Goal: Transaction & Acquisition: Purchase product/service

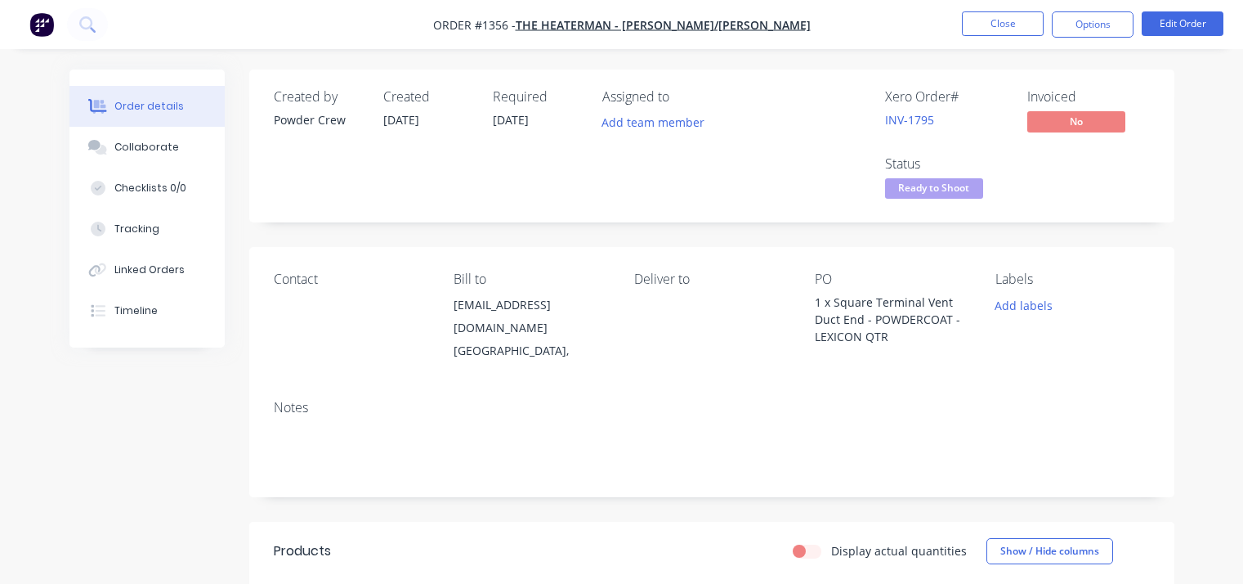
click at [1009, 29] on button "Close" at bounding box center [1003, 23] width 82 height 25
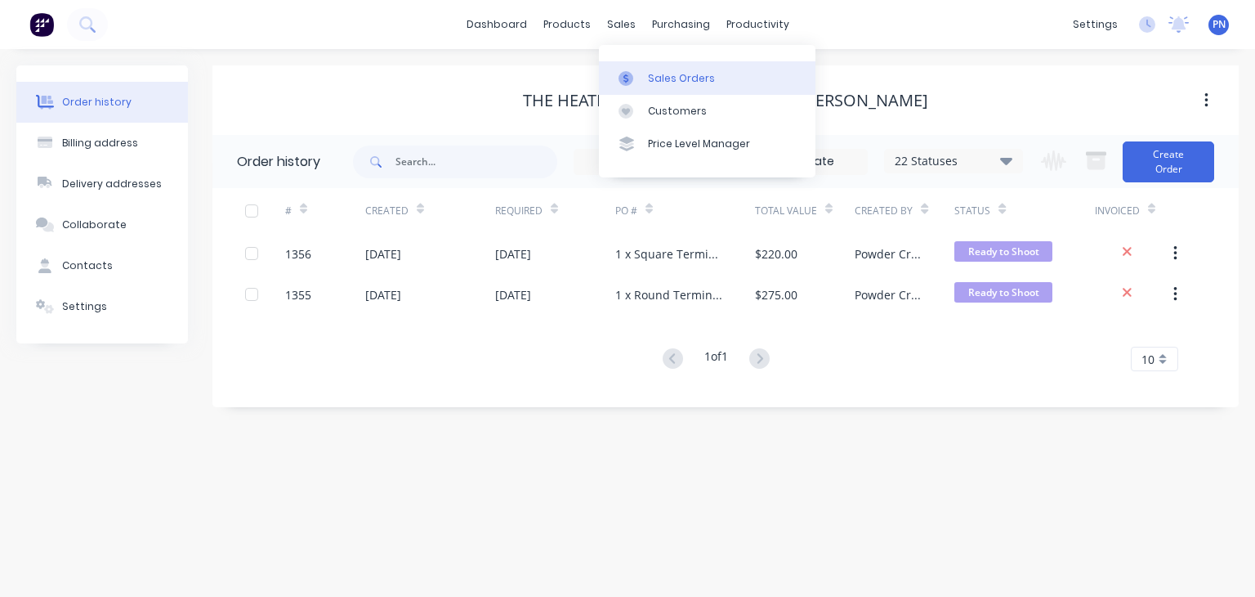
drag, startPoint x: 624, startPoint y: 27, endPoint x: 657, endPoint y: 74, distance: 56.9
click at [657, 74] on div "Sales Orders" at bounding box center [681, 78] width 67 height 15
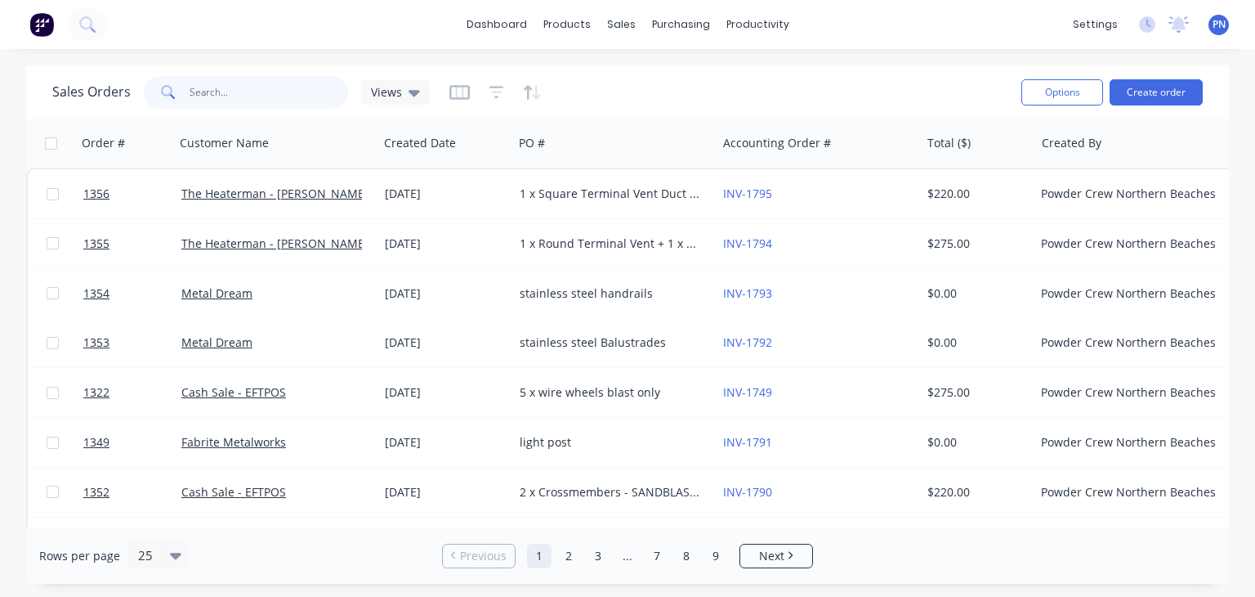
click at [257, 90] on input "text" at bounding box center [269, 92] width 159 height 33
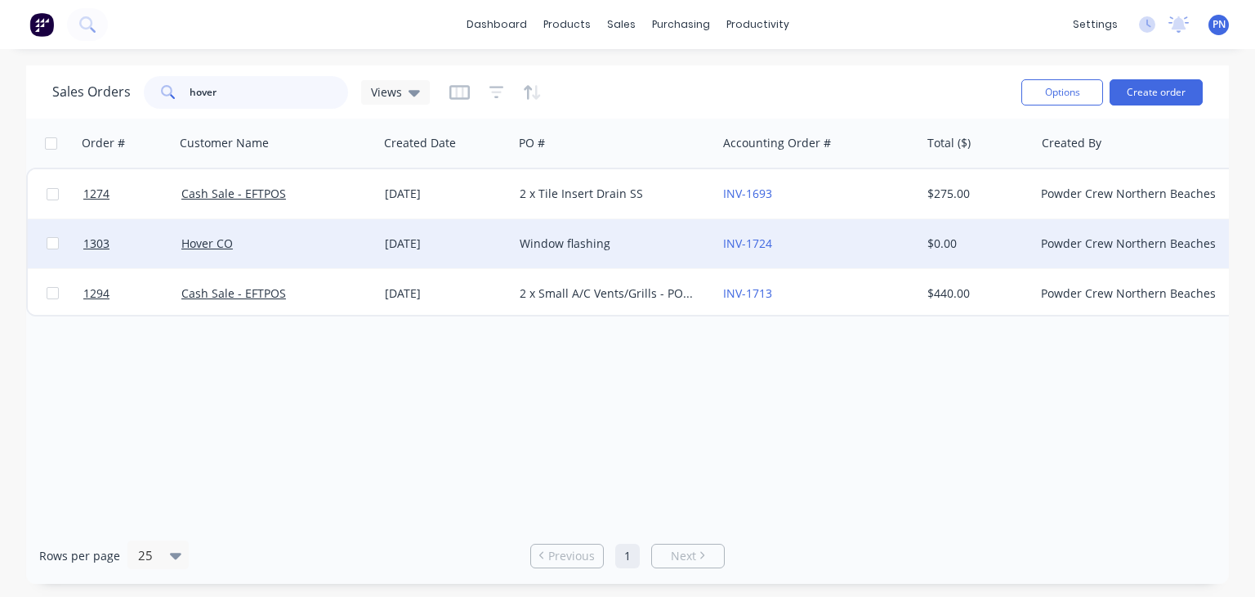
type input "hover"
click at [343, 236] on div "Hover CO" at bounding box center [271, 243] width 181 height 16
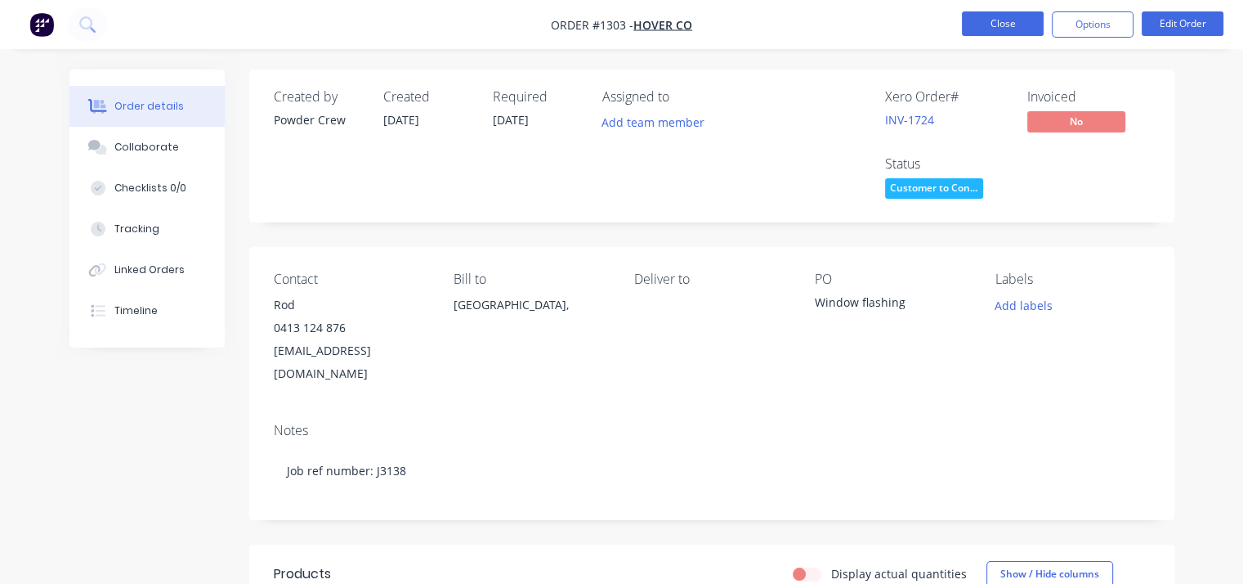
click at [1022, 25] on button "Close" at bounding box center [1003, 23] width 82 height 25
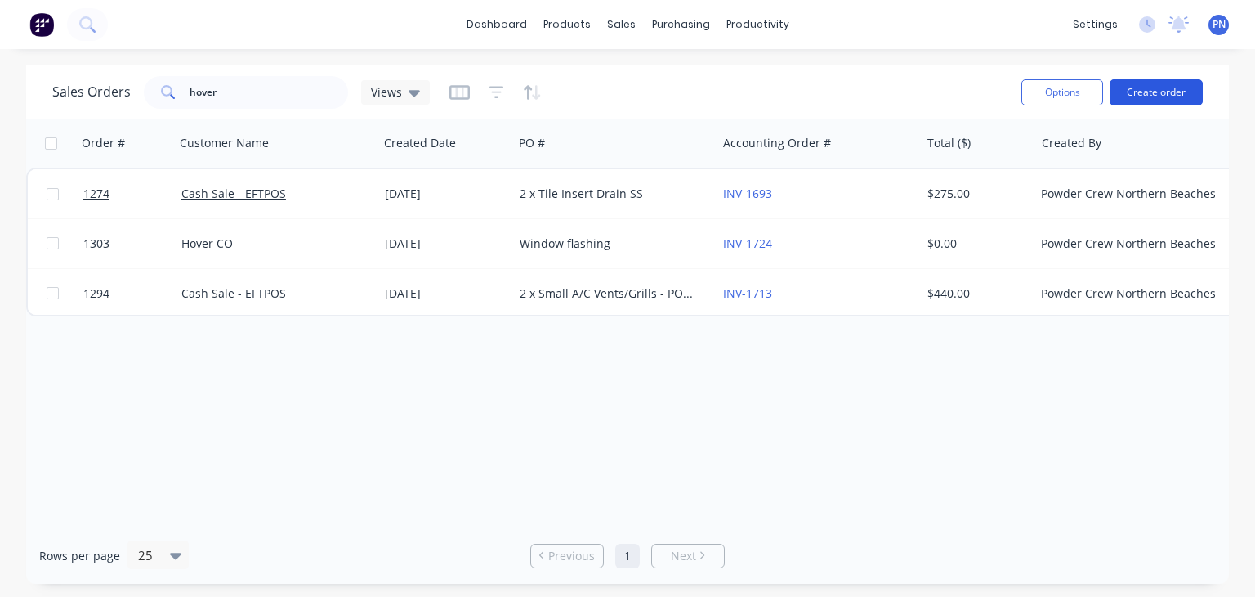
click at [1161, 88] on button "Create order" at bounding box center [1156, 92] width 93 height 26
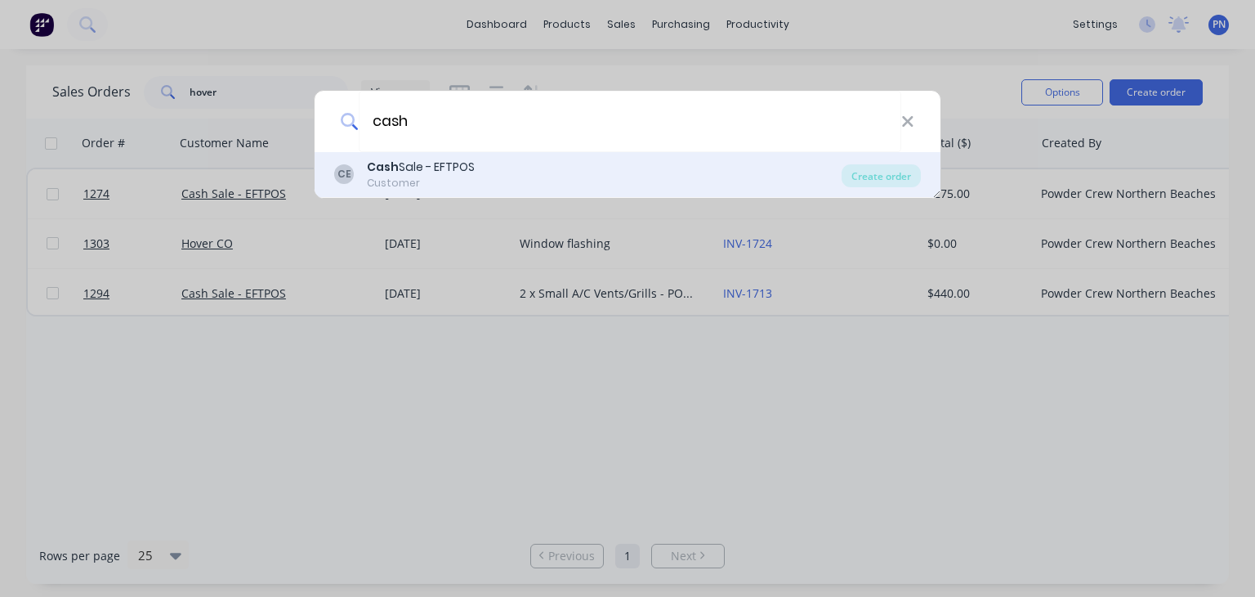
type input "cash"
click at [428, 171] on div "Cash Sale - EFTPOS" at bounding box center [421, 167] width 108 height 17
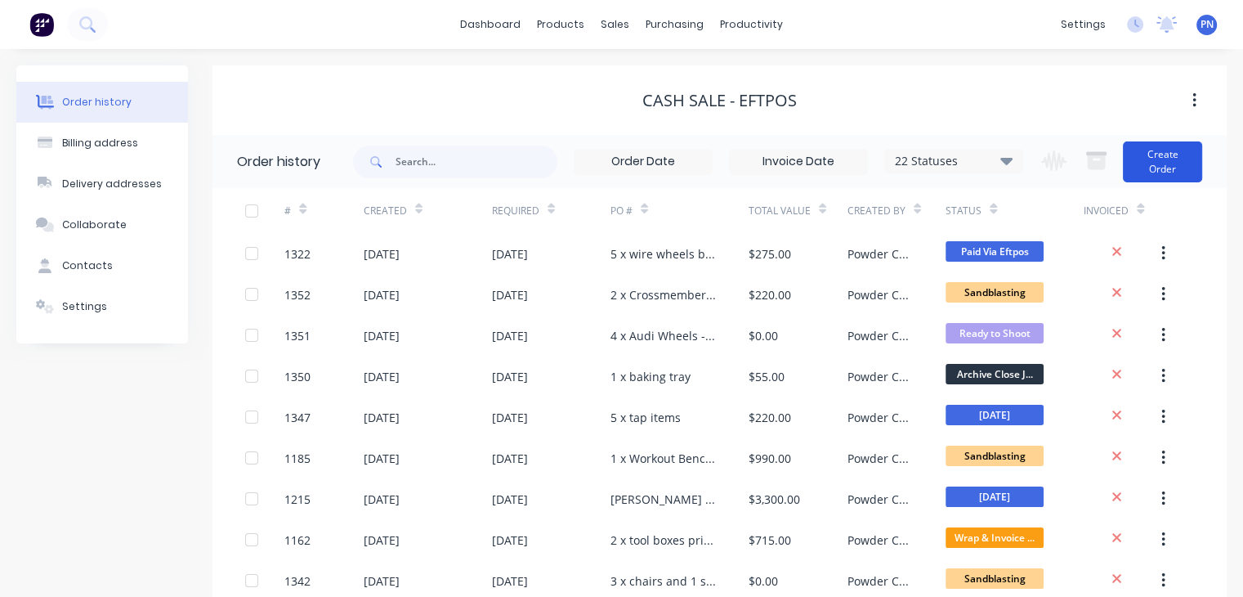
click at [1163, 177] on button "Create Order" at bounding box center [1162, 161] width 79 height 41
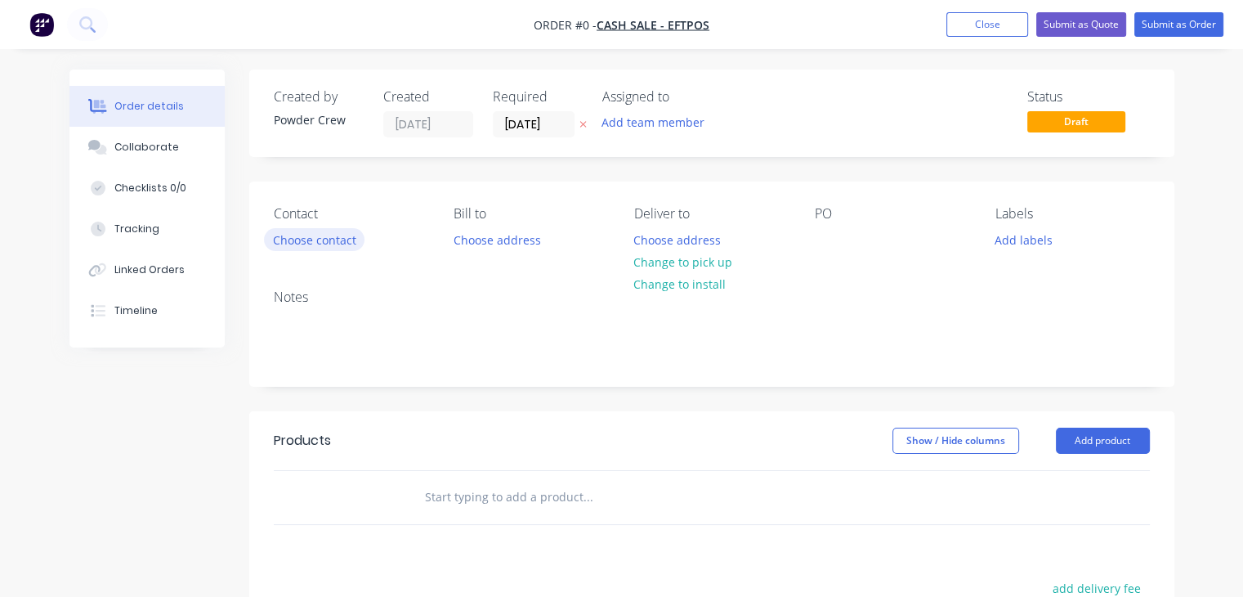
click at [304, 234] on button "Choose contact" at bounding box center [314, 239] width 101 height 22
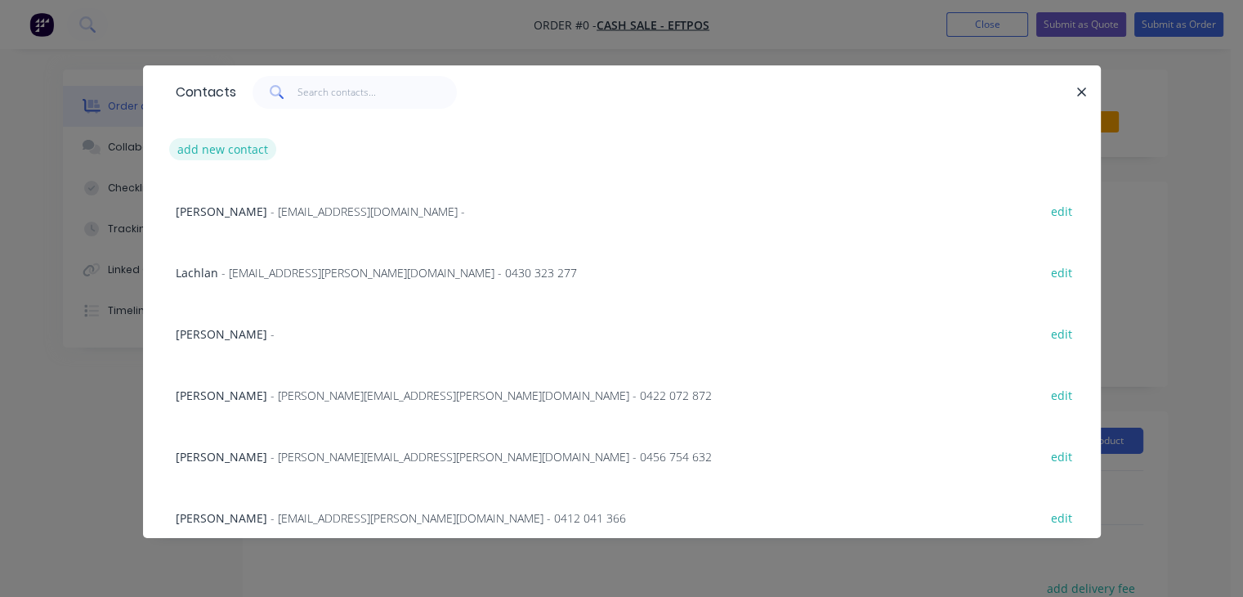
click at [242, 143] on button "add new contact" at bounding box center [223, 149] width 108 height 22
select select "AU"
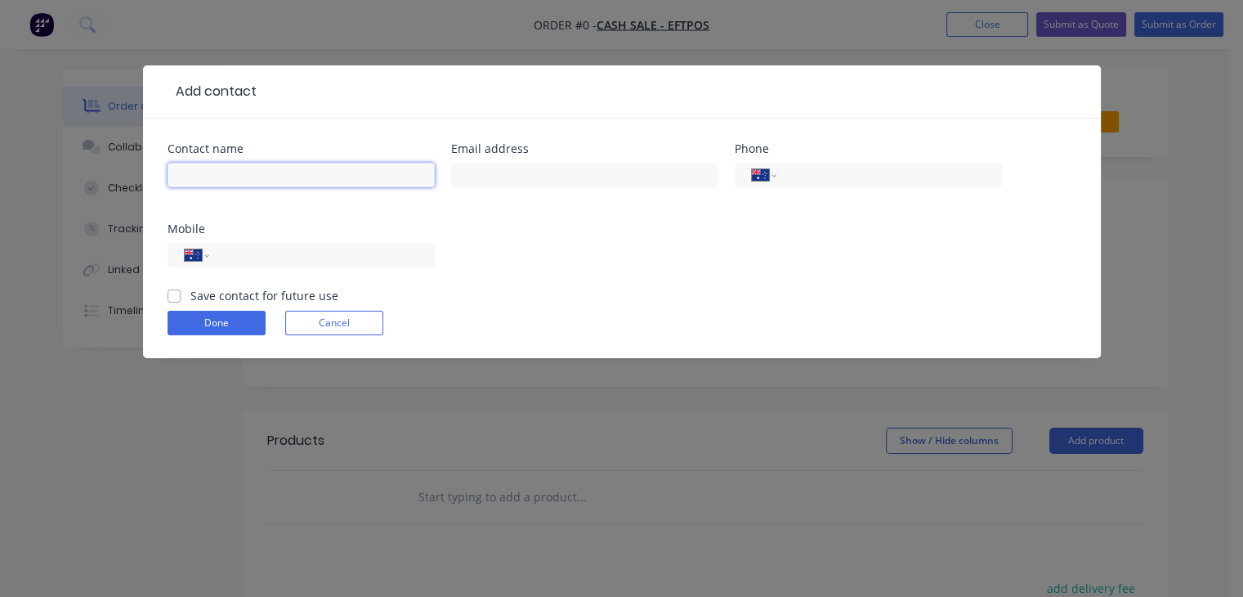
drag, startPoint x: 265, startPoint y: 171, endPoint x: 295, endPoint y: 185, distance: 33.3
click at [265, 171] on input "text" at bounding box center [301, 175] width 267 height 25
type input "[PERSON_NAME]"
click at [367, 244] on div "International [GEOGRAPHIC_DATA] [GEOGRAPHIC_DATA] [GEOGRAPHIC_DATA] [GEOGRAPHIC…" at bounding box center [301, 255] width 267 height 25
drag, startPoint x: 404, startPoint y: 259, endPoint x: 628, endPoint y: 290, distance: 226.1
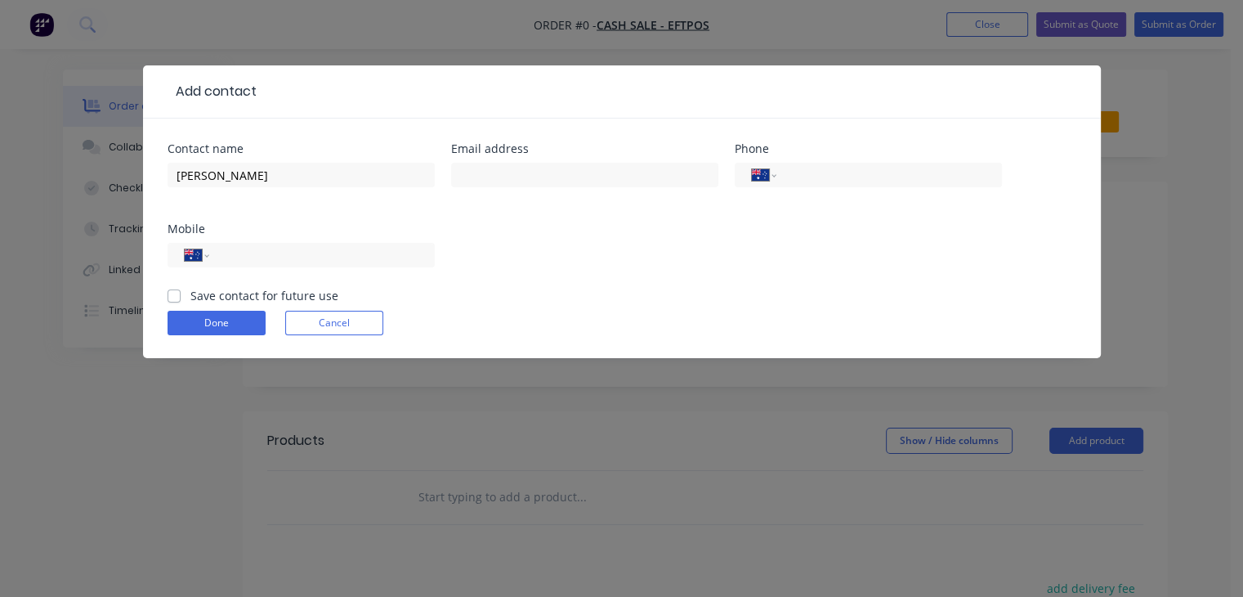
click at [404, 259] on input "tel" at bounding box center [319, 255] width 196 height 19
type input "0451 133 092"
drag, startPoint x: 508, startPoint y: 172, endPoint x: 542, endPoint y: 184, distance: 35.4
click at [508, 172] on input "text" at bounding box center [584, 175] width 267 height 25
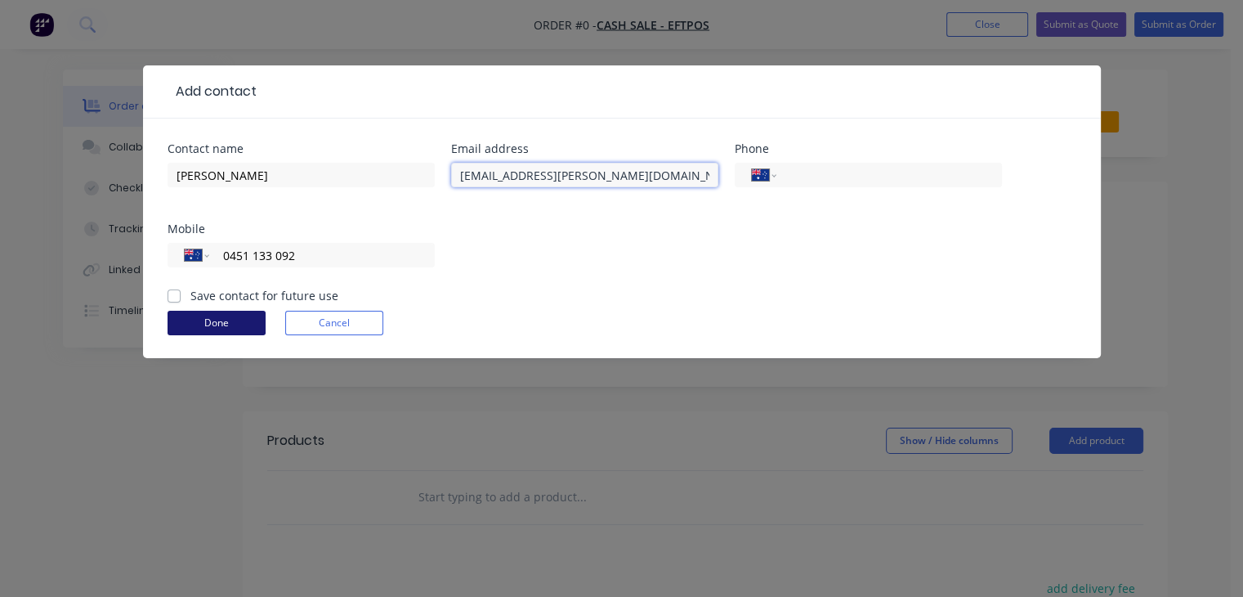
type input "[EMAIL_ADDRESS][PERSON_NAME][DOMAIN_NAME]"
click at [195, 321] on button "Done" at bounding box center [217, 323] width 98 height 25
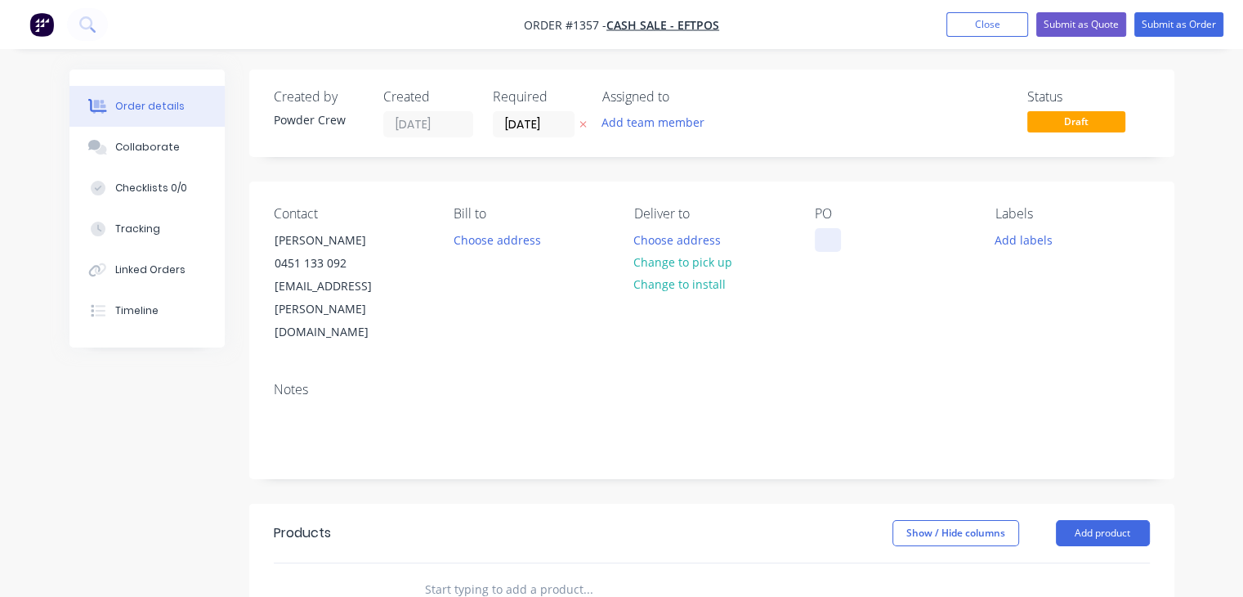
click at [830, 248] on div at bounding box center [828, 240] width 26 height 24
drag, startPoint x: 917, startPoint y: 249, endPoint x: 835, endPoint y: 246, distance: 81.8
click at [825, 249] on div "2 x boat pedastool" at bounding box center [878, 240] width 127 height 24
copy div "2 x boat pedastool"
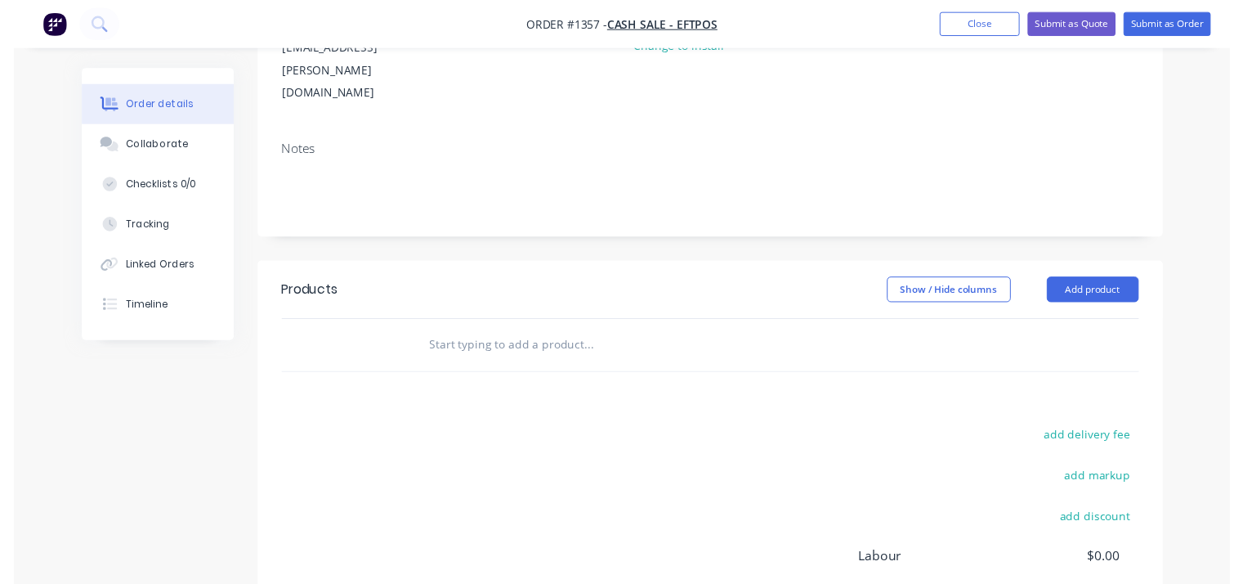
scroll to position [245, 0]
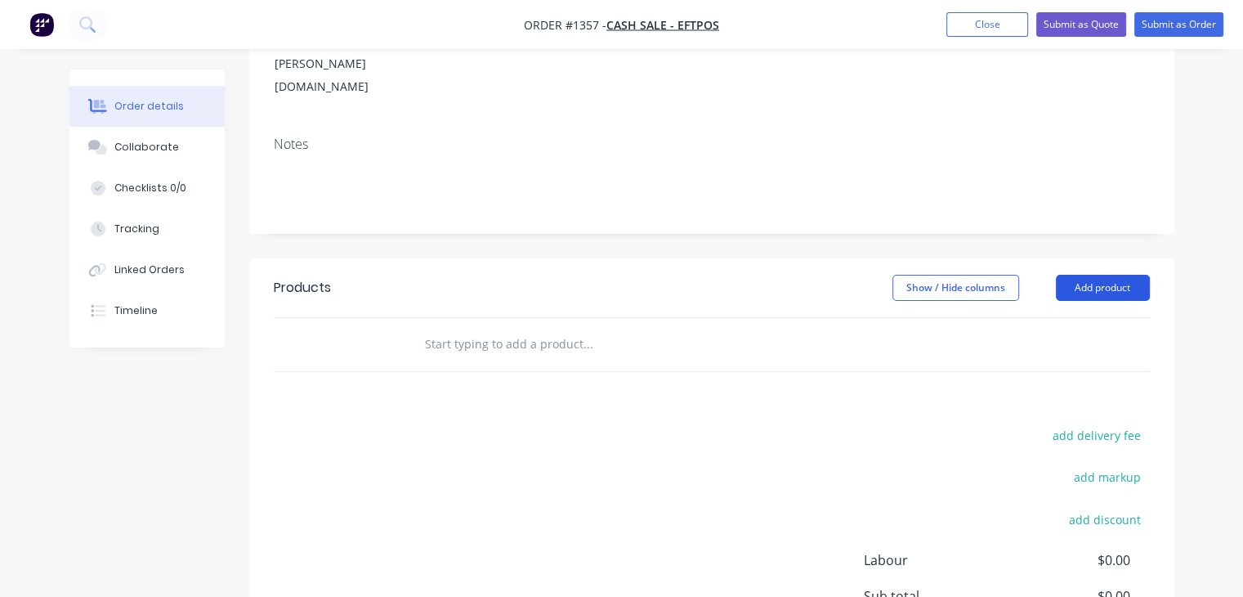
click at [1104, 275] on button "Add product" at bounding box center [1103, 288] width 94 height 26
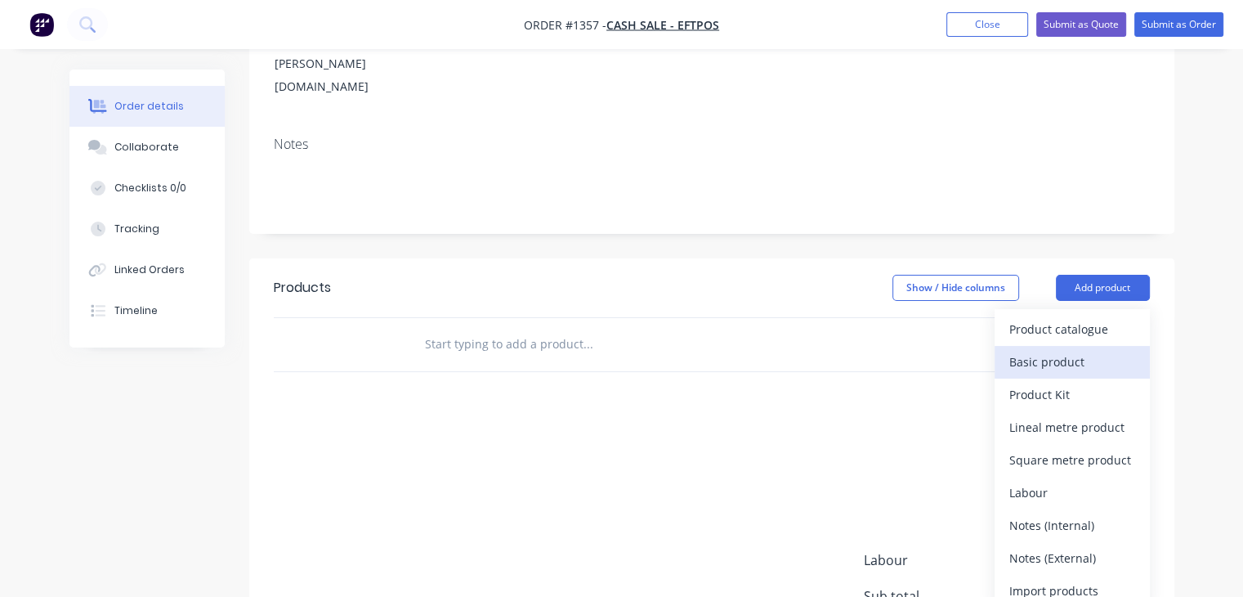
click at [1089, 346] on button "Basic product" at bounding box center [1072, 362] width 155 height 33
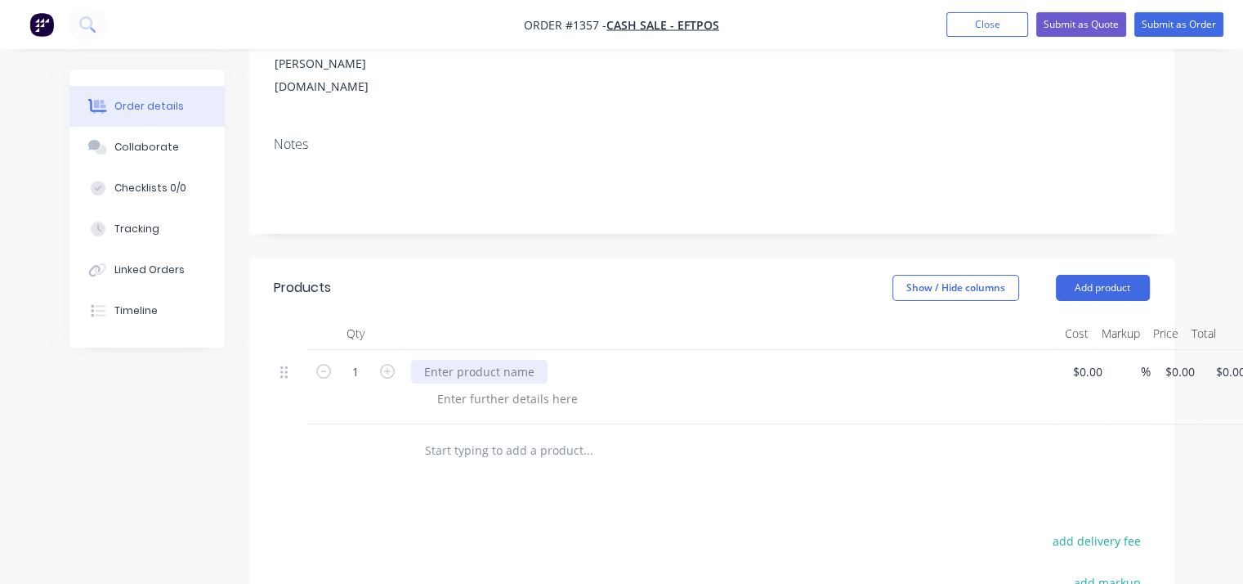
click at [505, 360] on div at bounding box center [479, 372] width 136 height 24
paste div
click at [1129, 530] on div "add delivery fee" at bounding box center [1048, 551] width 204 height 42
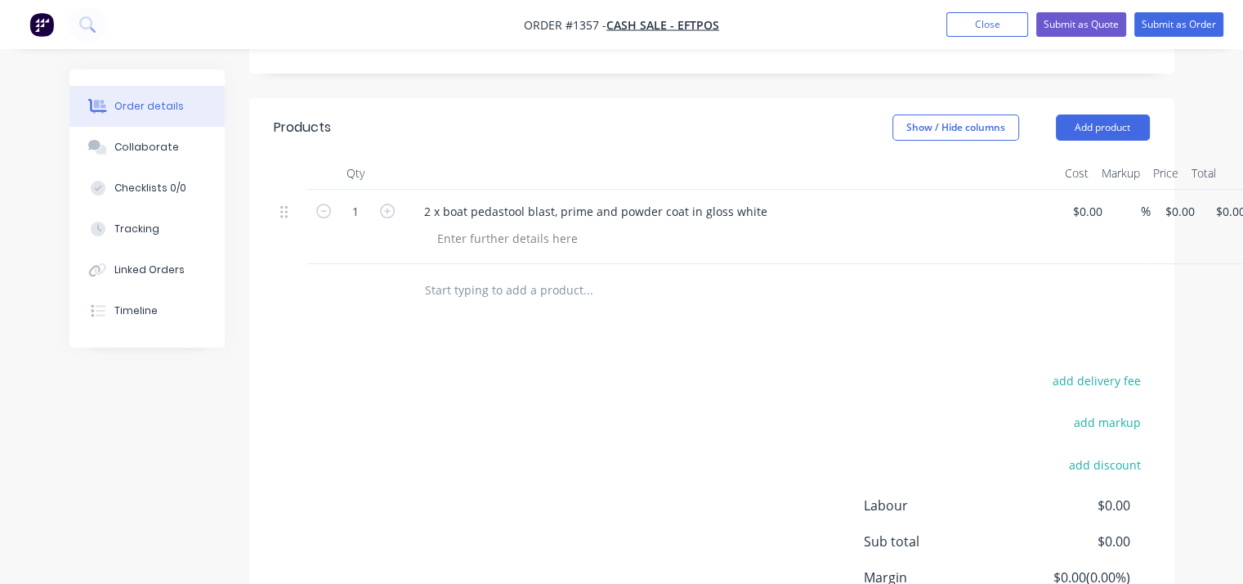
scroll to position [409, 0]
click at [544, 208] on div "2 x boat pedastool blast, prime and powder coat in gloss white" at bounding box center [732, 223] width 654 height 74
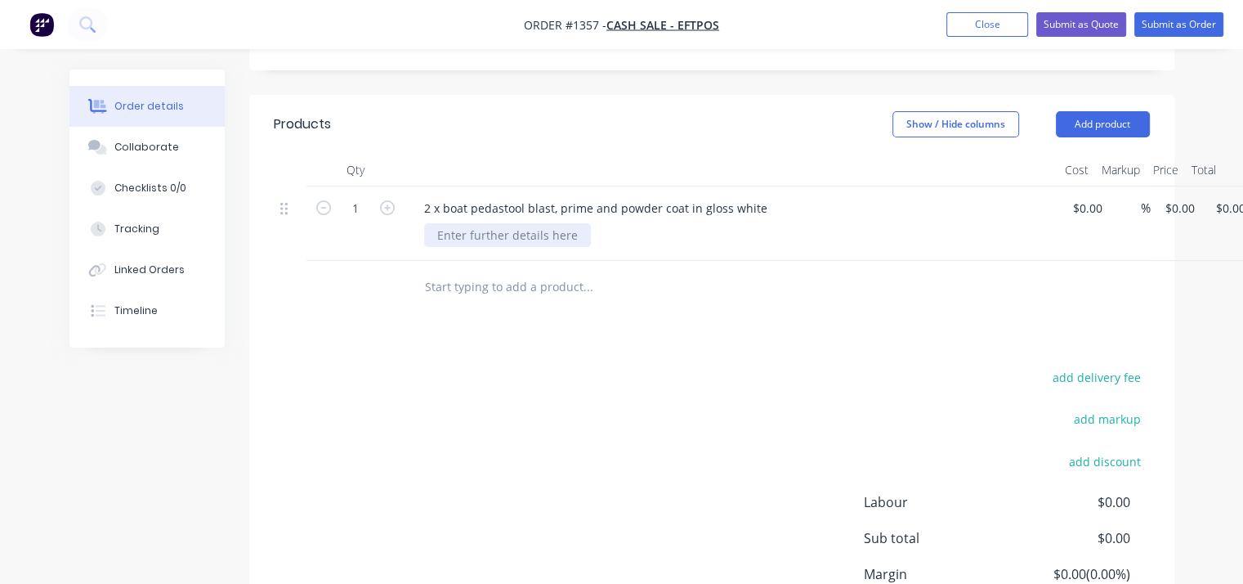
click at [545, 223] on div at bounding box center [507, 235] width 167 height 24
click at [981, 261] on div at bounding box center [699, 287] width 588 height 53
click at [1149, 21] on button "Submit as Order" at bounding box center [1178, 24] width 89 height 25
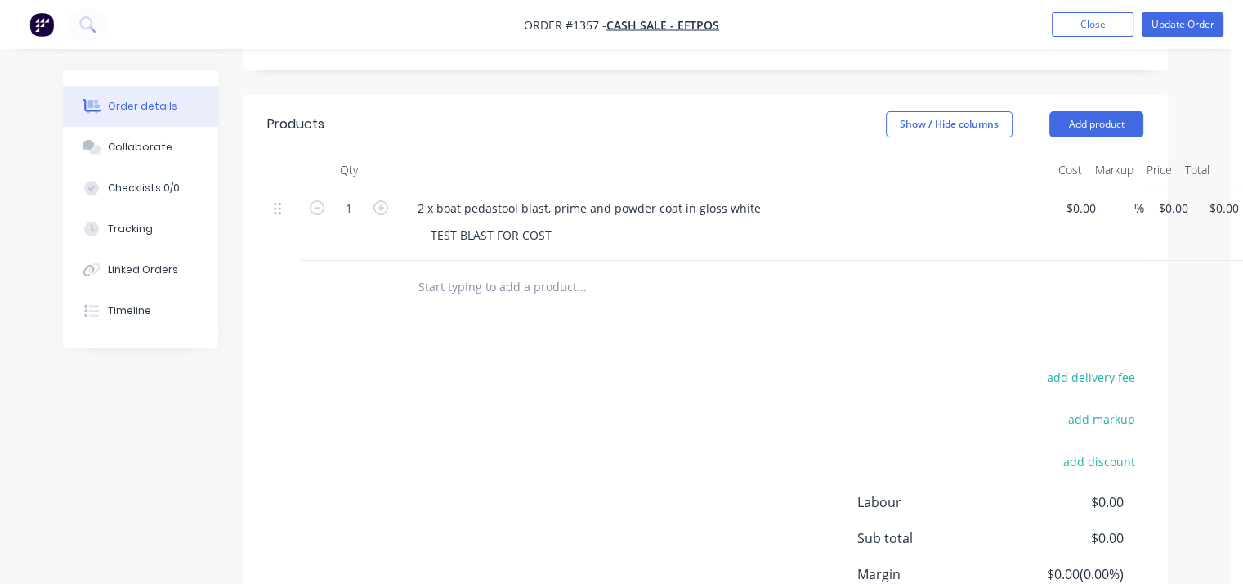
scroll to position [0, 0]
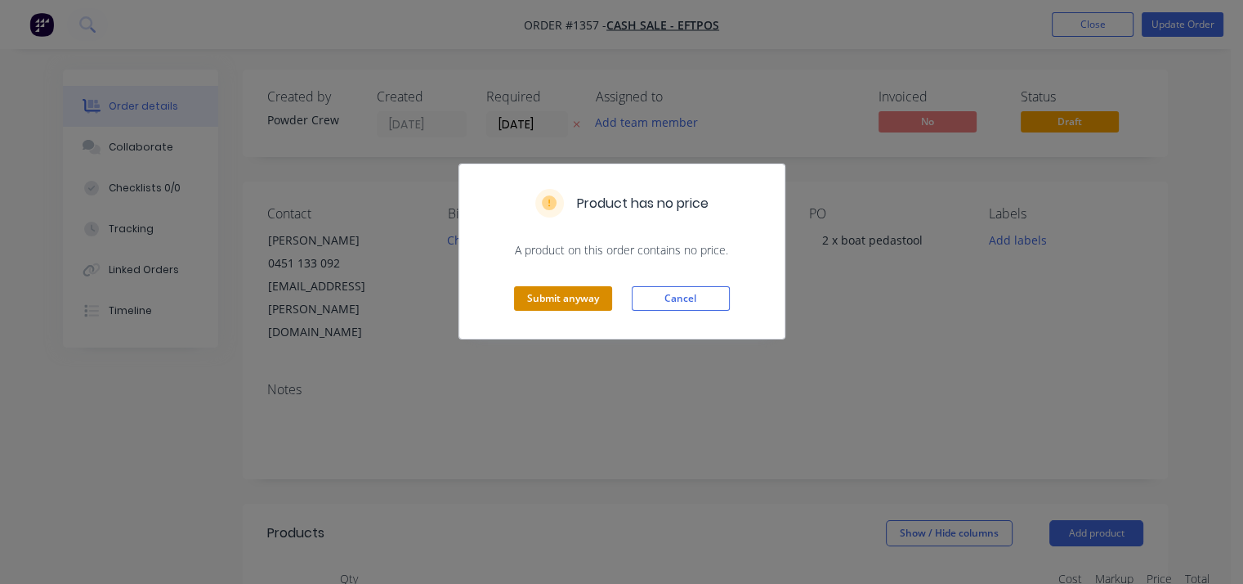
click at [567, 294] on button "Submit anyway" at bounding box center [563, 298] width 98 height 25
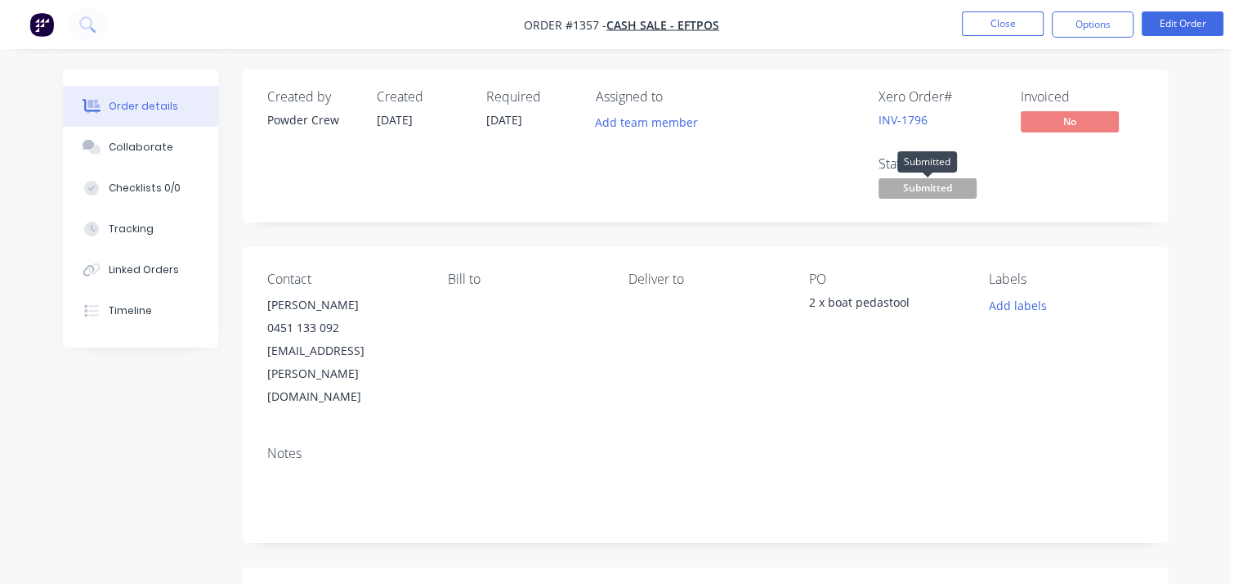
click at [946, 181] on span "Submitted" at bounding box center [928, 188] width 98 height 20
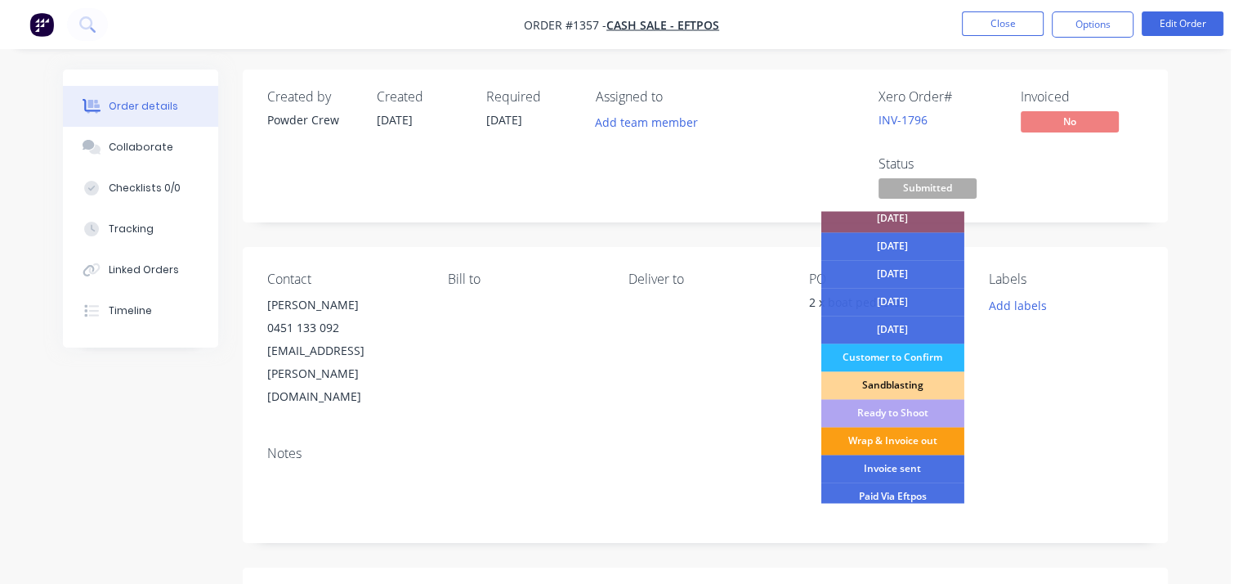
scroll to position [146, 0]
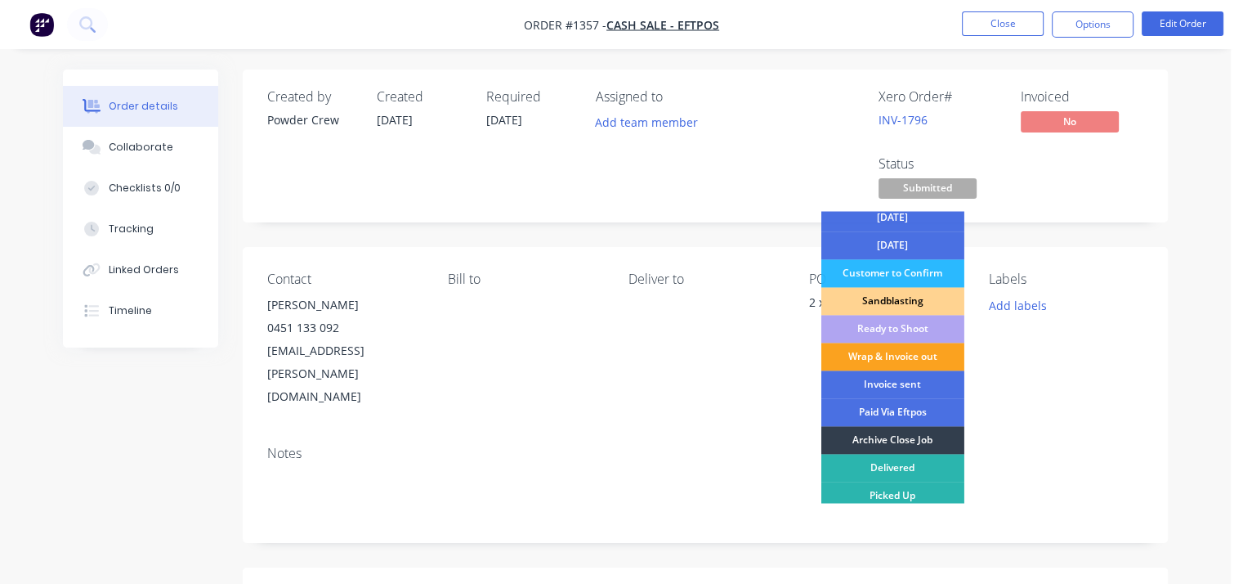
click at [911, 295] on div "Sandblasting" at bounding box center [892, 301] width 143 height 28
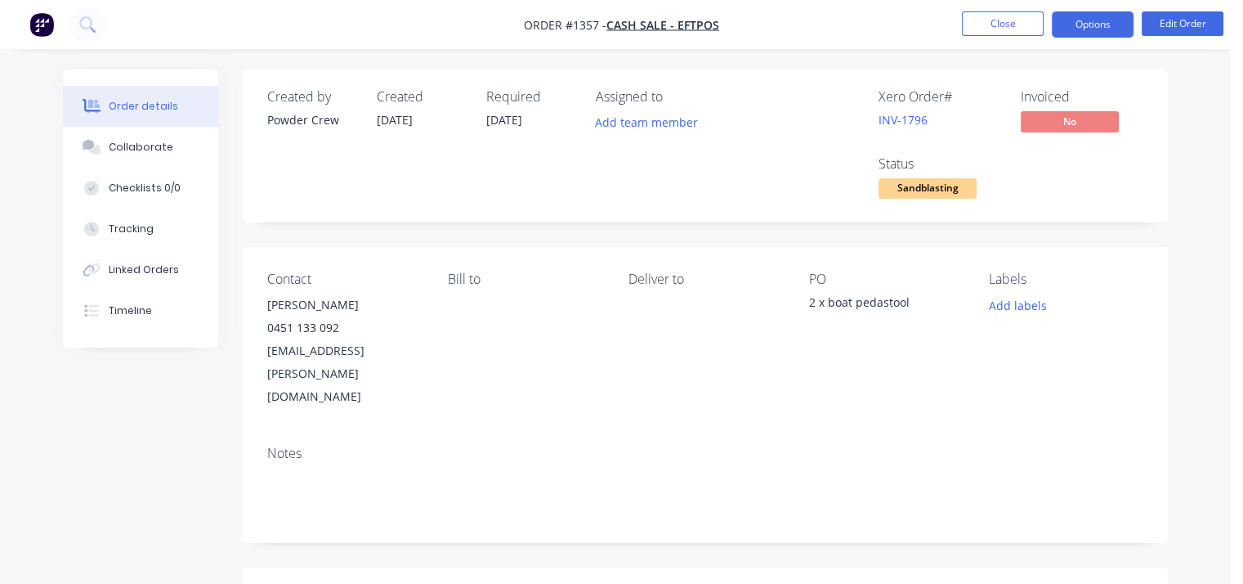
click at [1092, 20] on button "Options" at bounding box center [1093, 24] width 82 height 26
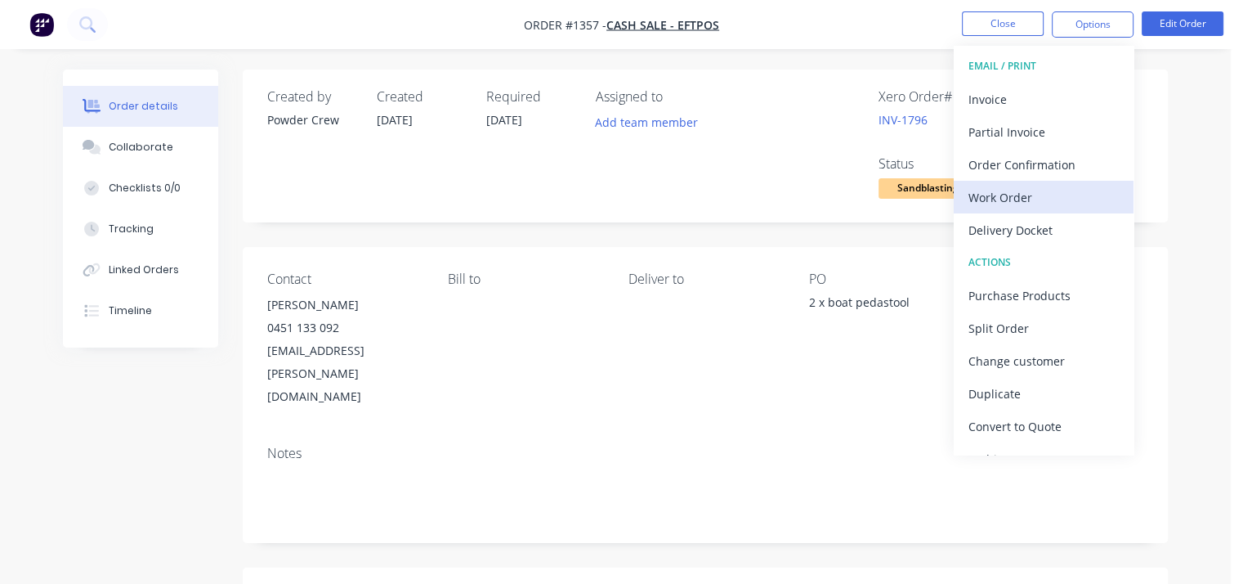
click at [1032, 195] on div "Work Order" at bounding box center [1044, 198] width 150 height 24
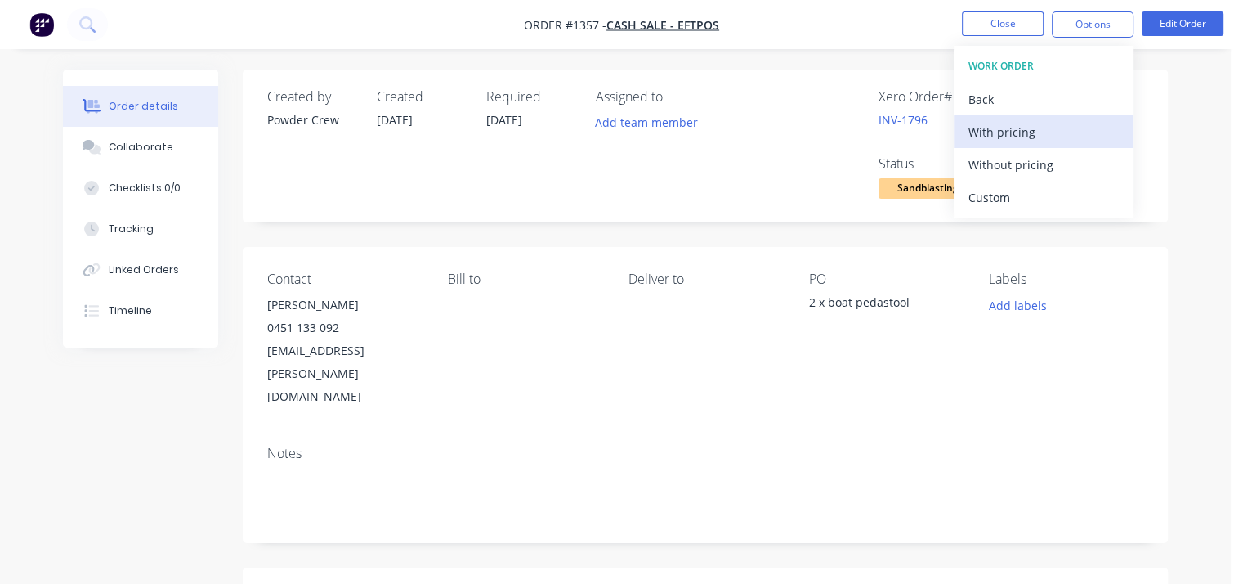
click at [1032, 141] on div "With pricing" at bounding box center [1044, 132] width 150 height 24
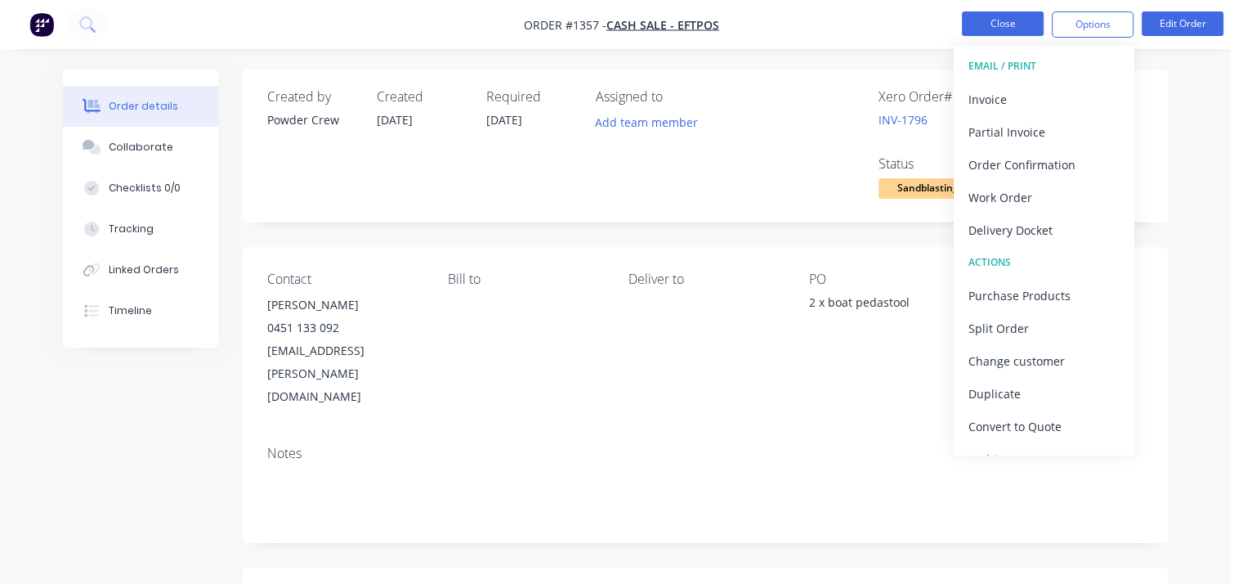
click at [995, 17] on button "Close" at bounding box center [1003, 23] width 82 height 25
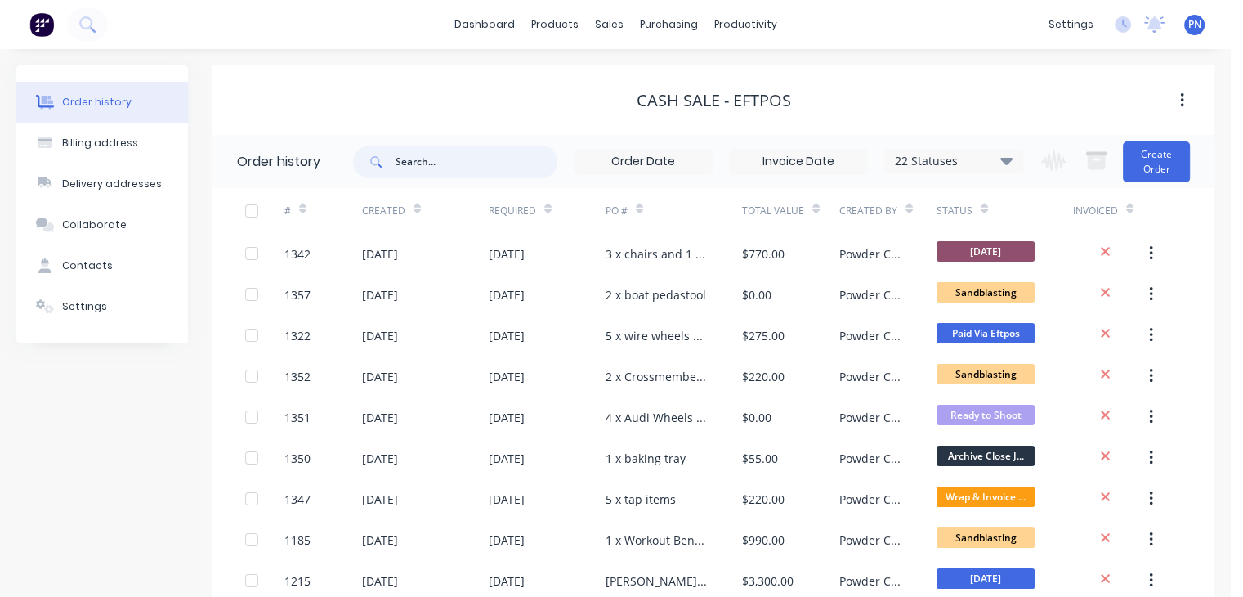
click at [488, 154] on input "text" at bounding box center [477, 161] width 162 height 33
type input "door"
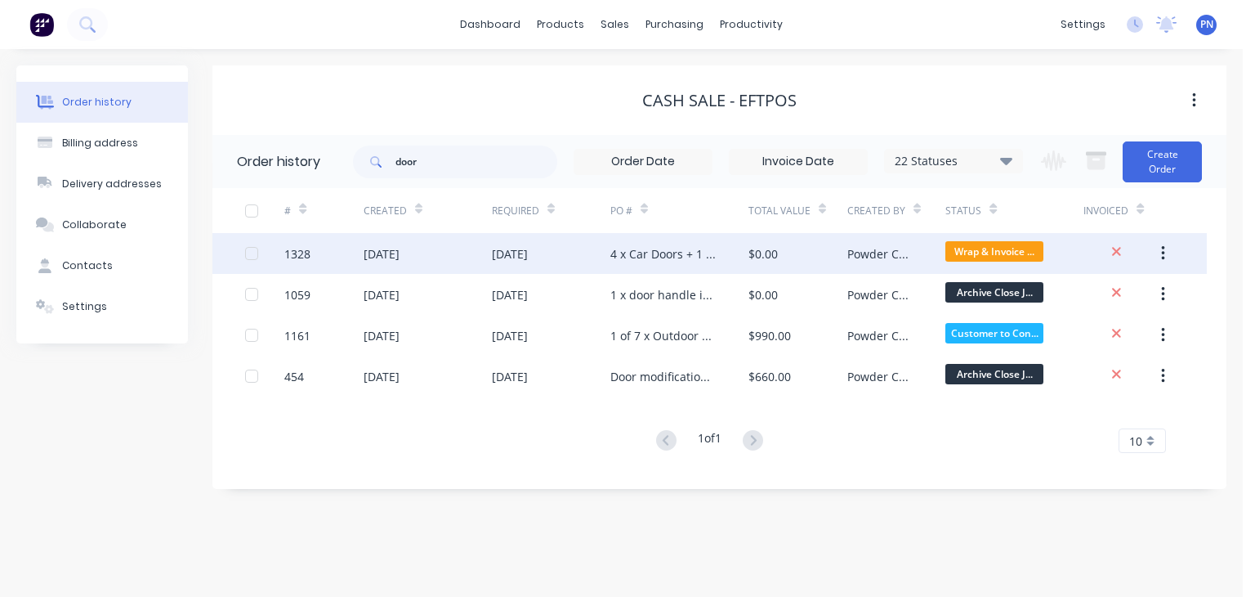
click at [575, 253] on div "[DATE]" at bounding box center [551, 253] width 119 height 41
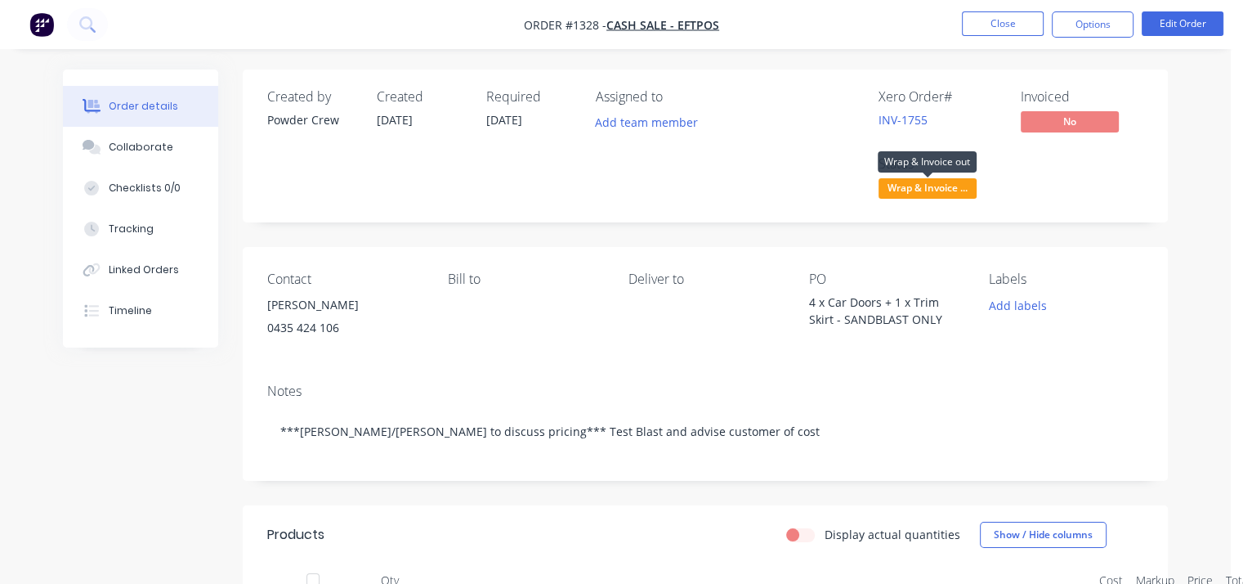
click at [958, 194] on span "Wrap & Invoice ..." at bounding box center [928, 188] width 98 height 20
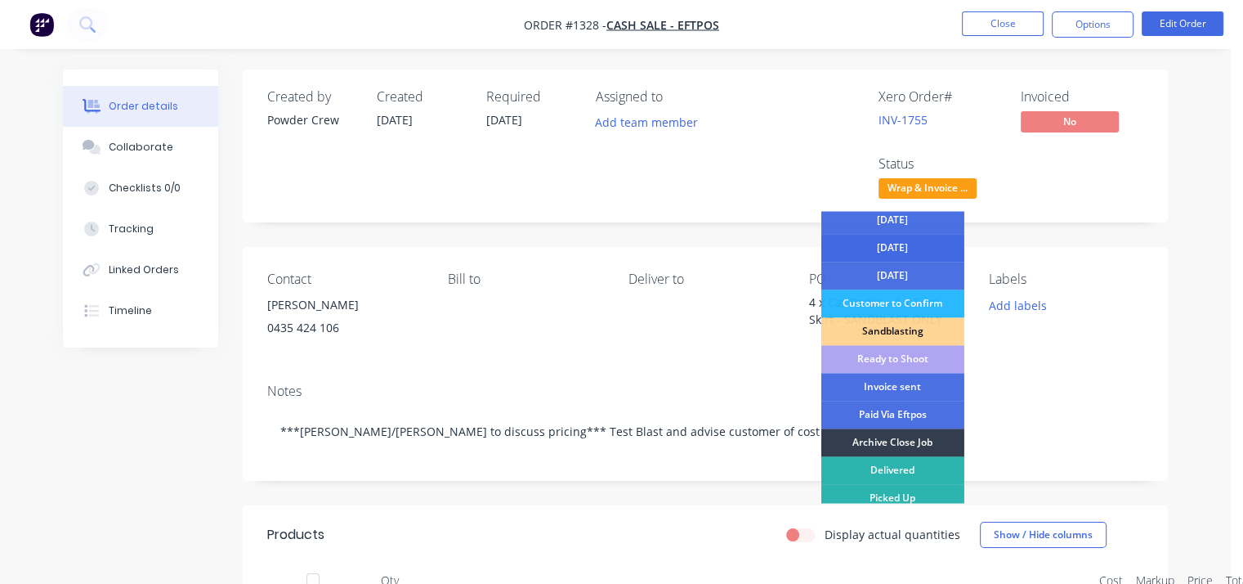
scroll to position [146, 0]
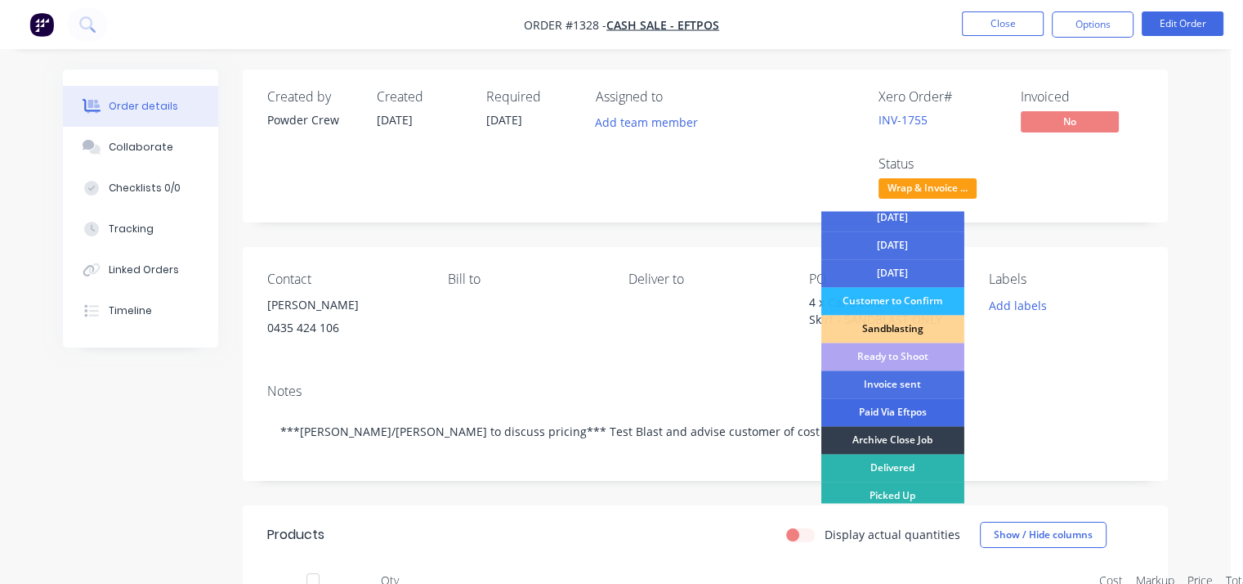
click at [907, 404] on div "Paid Via Eftpos" at bounding box center [892, 412] width 143 height 28
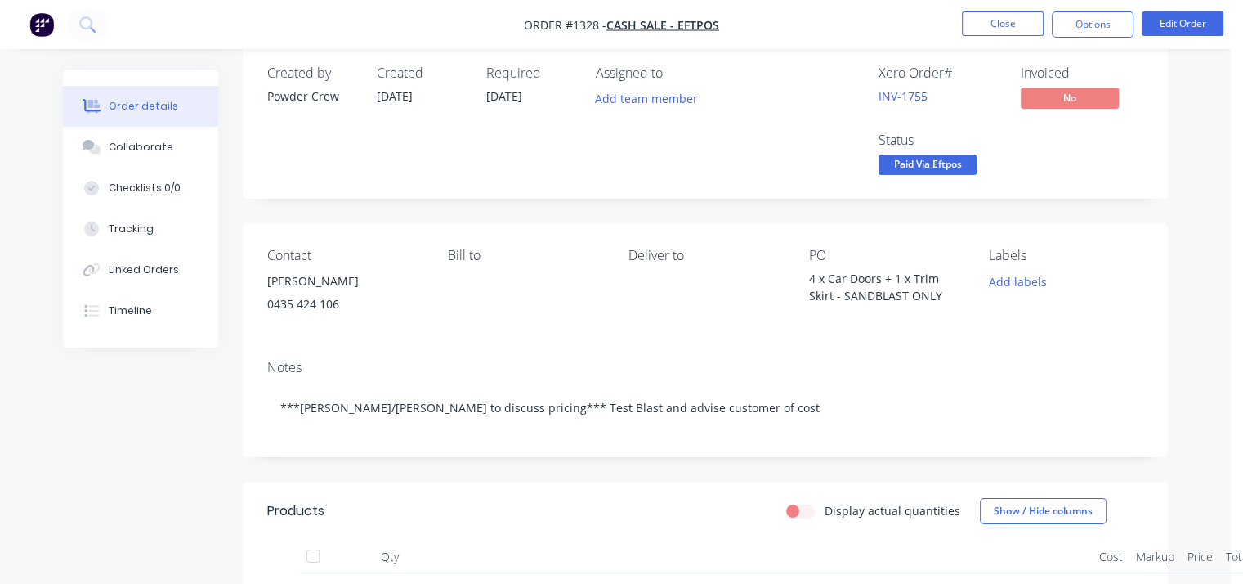
scroll to position [0, 0]
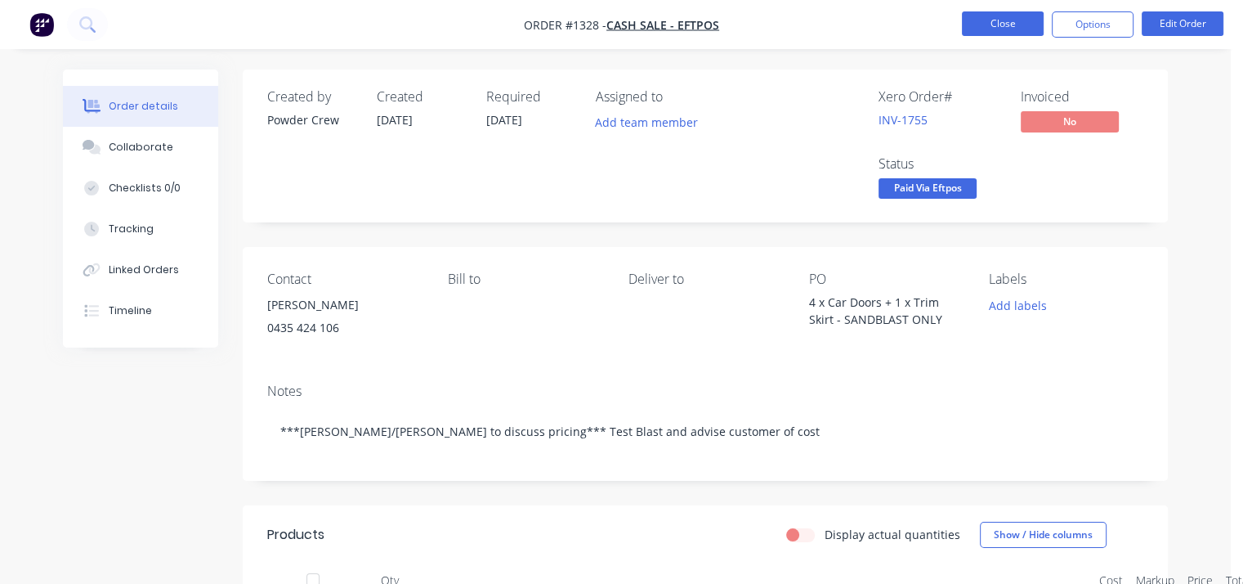
click at [1017, 32] on button "Close" at bounding box center [1003, 23] width 82 height 25
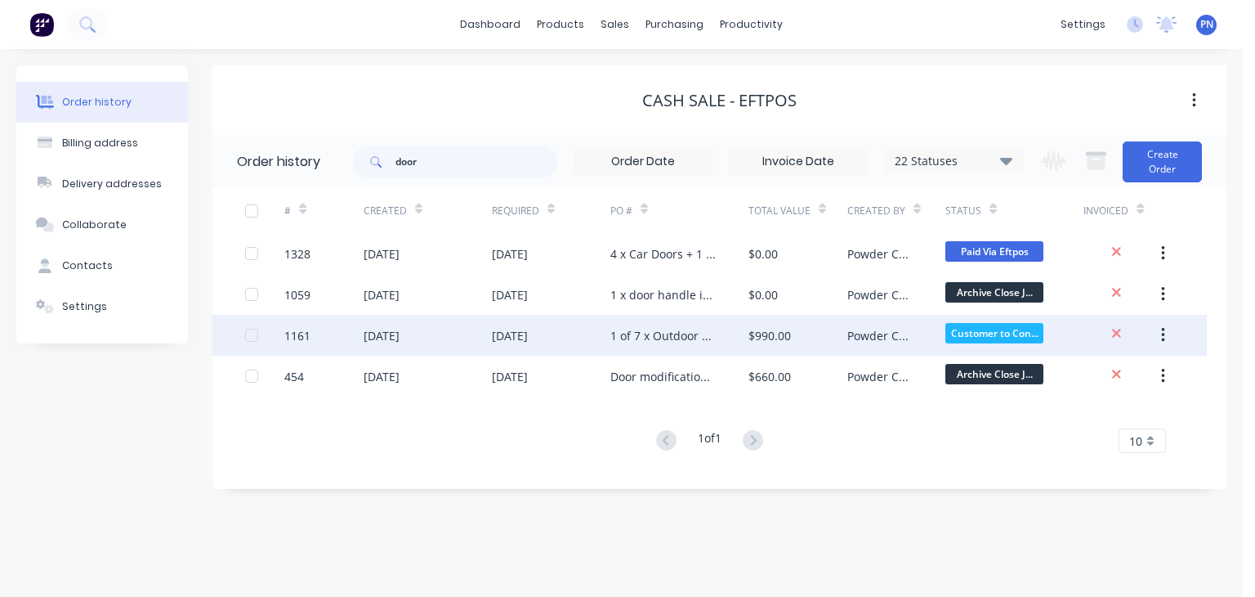
click at [581, 335] on div "[DATE]" at bounding box center [551, 335] width 119 height 41
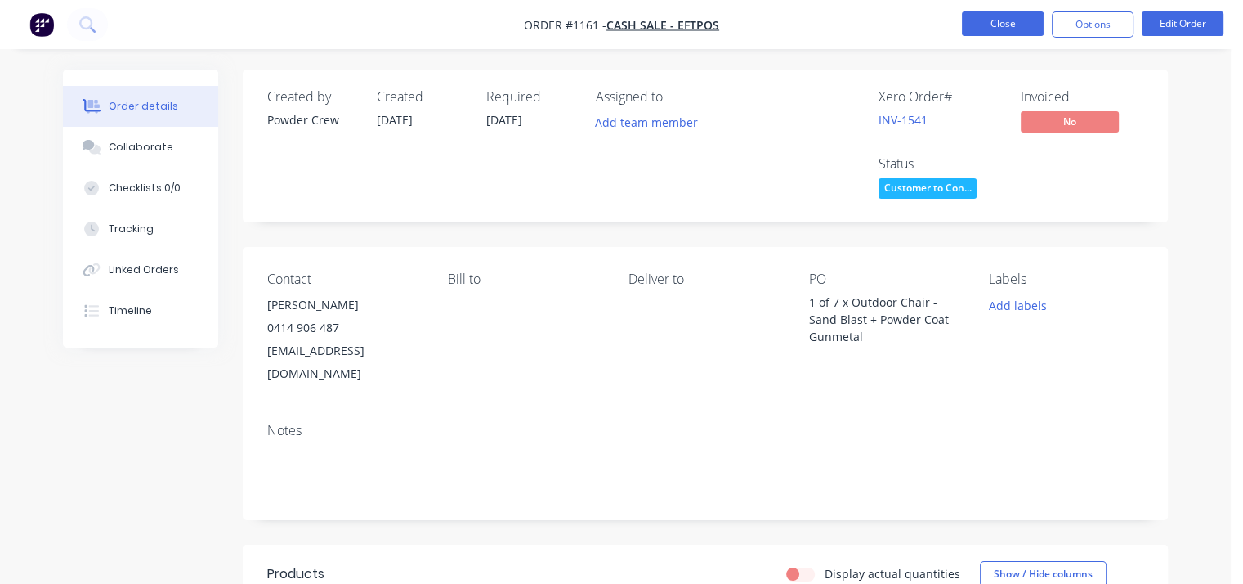
click at [1006, 15] on button "Close" at bounding box center [1003, 23] width 82 height 25
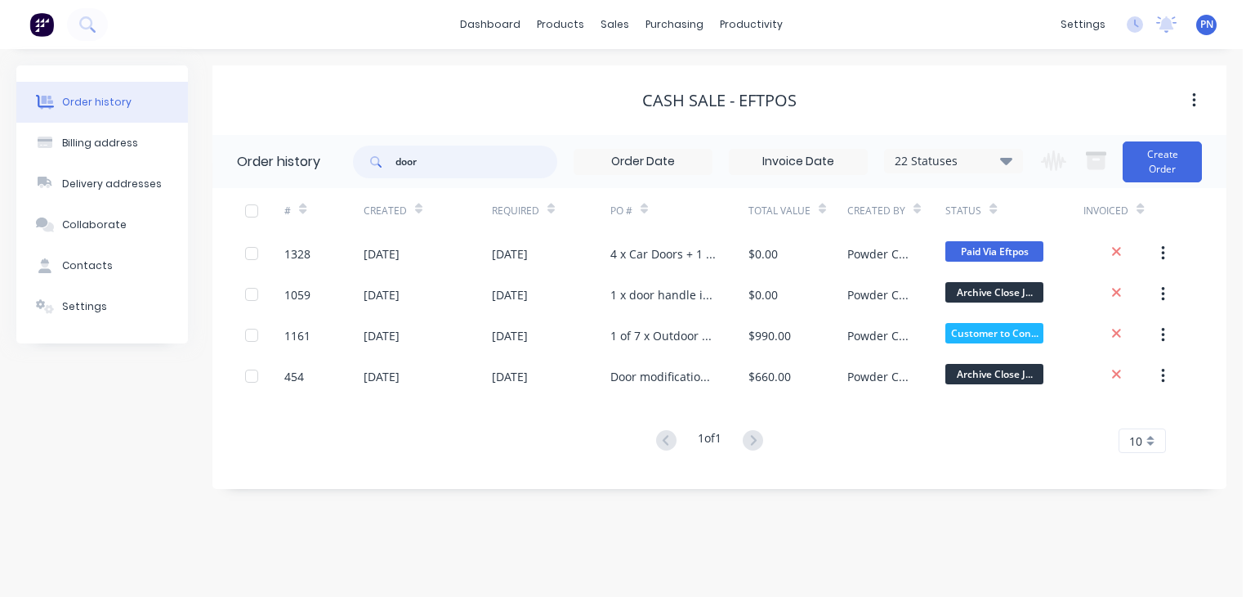
click at [445, 161] on input "door" at bounding box center [477, 161] width 162 height 33
type input "1"
